Goal: Task Accomplishment & Management: Manage account settings

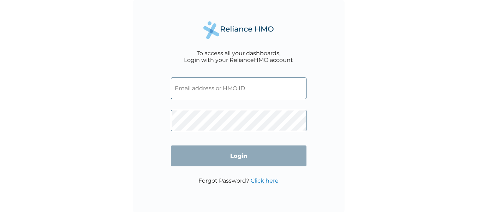
click at [232, 87] on input "text" at bounding box center [239, 88] width 136 height 22
paste input "BGM/10031/D"
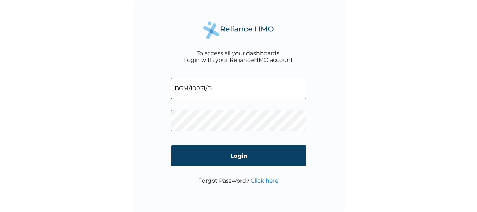
type input "BGM/10031/D"
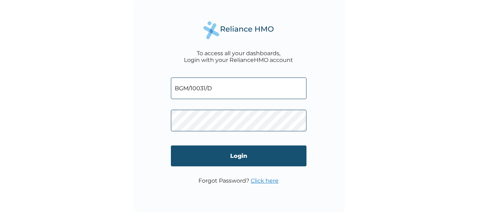
click at [216, 154] on input "Login" at bounding box center [239, 155] width 136 height 21
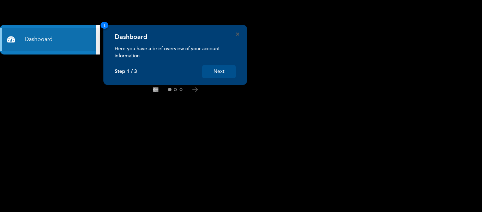
click at [218, 74] on button "Next" at bounding box center [219, 71] width 34 height 13
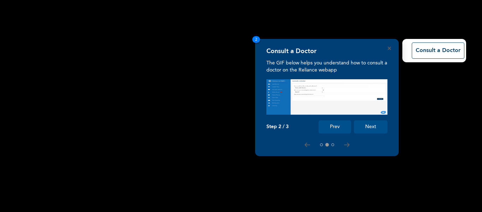
click at [359, 123] on button "Next" at bounding box center [371, 126] width 34 height 13
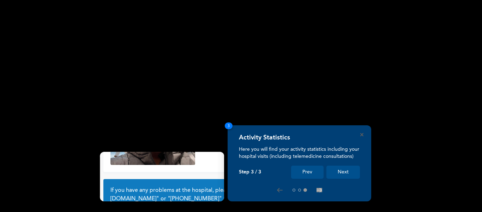
scroll to position [62, 0]
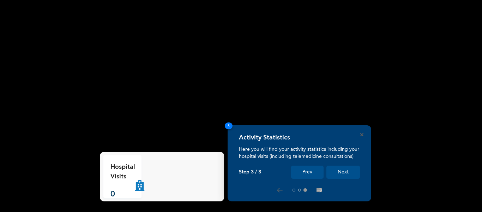
click at [341, 175] on button "Next" at bounding box center [344, 171] width 34 height 13
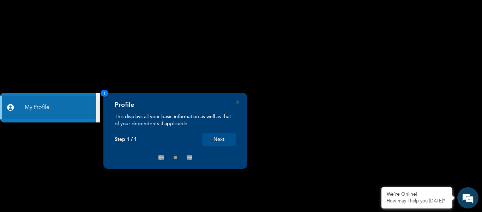
click at [223, 135] on button "Next" at bounding box center [219, 139] width 34 height 13
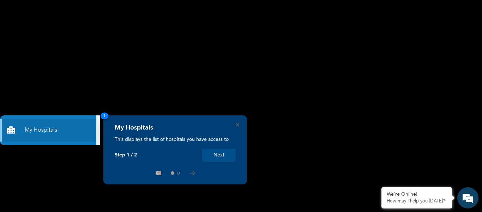
click at [238, 121] on div "My Hospitals This displays the list of hospitals you have access to Step 1 / 2 …" at bounding box center [175, 149] width 144 height 69
click at [238, 125] on icon "Close" at bounding box center [237, 124] width 3 height 3
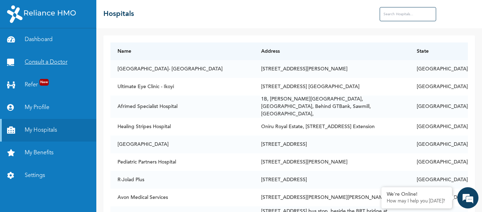
click at [50, 65] on link "Consult a Doctor" at bounding box center [48, 62] width 96 height 23
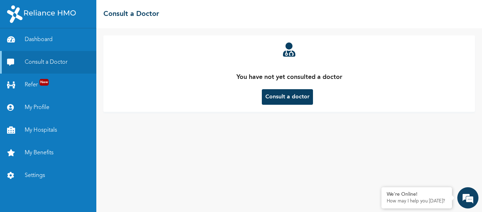
click at [267, 101] on button "Consult a doctor" at bounding box center [287, 97] width 51 height 16
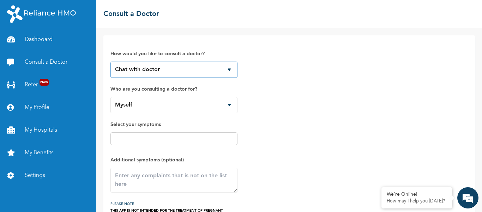
click at [198, 72] on select "Chat with doctor Phone Call" at bounding box center [174, 69] width 127 height 16
click at [58, 111] on link "My Profile" at bounding box center [48, 107] width 96 height 23
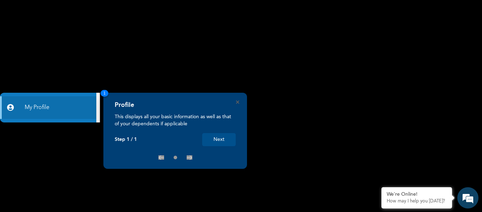
click at [236, 99] on div "Profile This displays all your basic information as well as that of your depend…" at bounding box center [175, 131] width 144 height 76
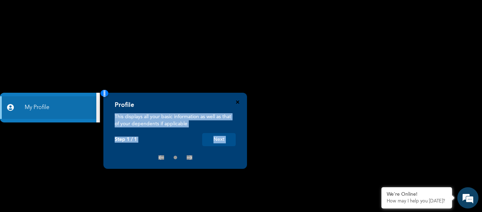
click at [238, 101] on div "Profile This displays all your basic information as well as that of your depend…" at bounding box center [175, 131] width 144 height 76
click at [238, 101] on icon "Close" at bounding box center [237, 101] width 3 height 3
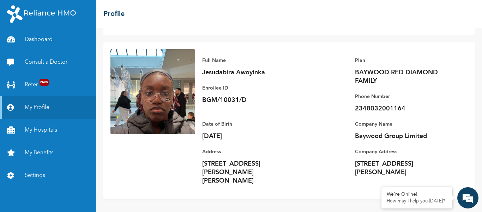
scroll to position [30, 0]
click at [44, 169] on link "Settings" at bounding box center [48, 175] width 96 height 23
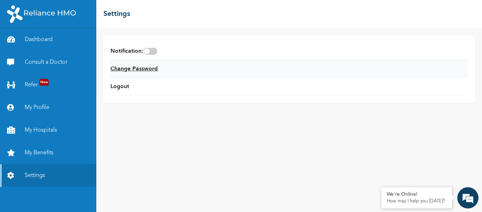
click at [144, 70] on link "Change Password" at bounding box center [134, 69] width 47 height 8
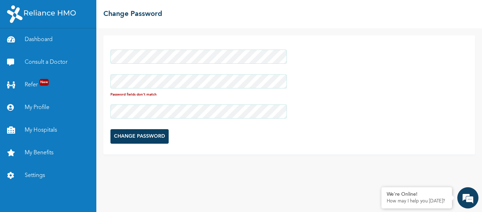
click at [178, 103] on div at bounding box center [199, 111] width 177 height 21
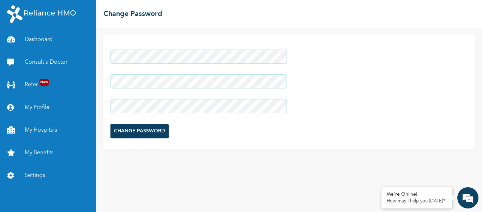
click at [155, 129] on input "CHANGE PASSWORD" at bounding box center [140, 131] width 58 height 14
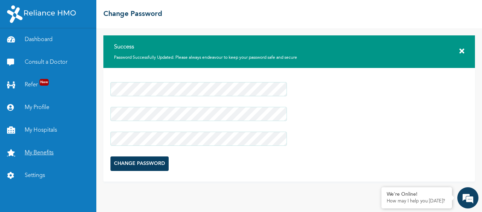
click at [47, 158] on link "My Benefits" at bounding box center [48, 152] width 96 height 23
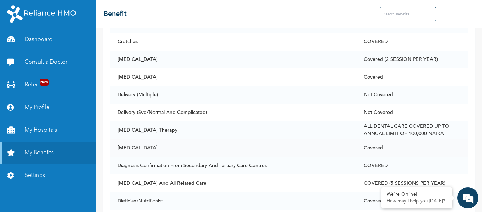
scroll to position [1145, 0]
click at [49, 133] on link "My Hospitals" at bounding box center [48, 130] width 96 height 23
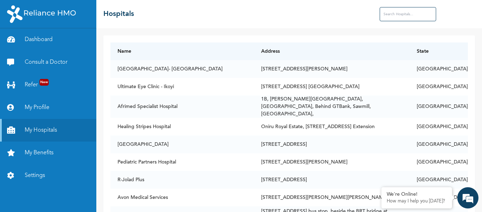
click at [392, 12] on input "text" at bounding box center [408, 14] width 56 height 14
click at [254, 53] on th "Address" at bounding box center [332, 51] width 156 height 18
click at [403, 15] on input "text" at bounding box center [408, 14] width 56 height 14
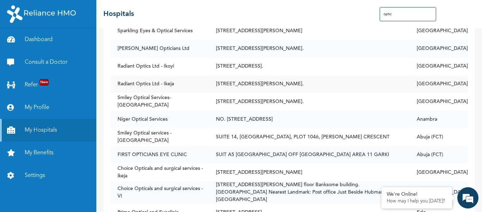
scroll to position [52, 0]
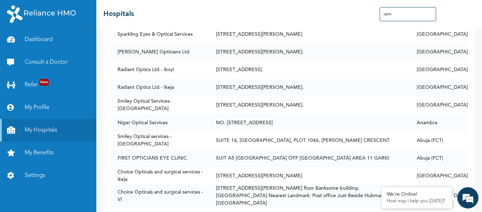
type input "optic"
